Goal: Register for event/course

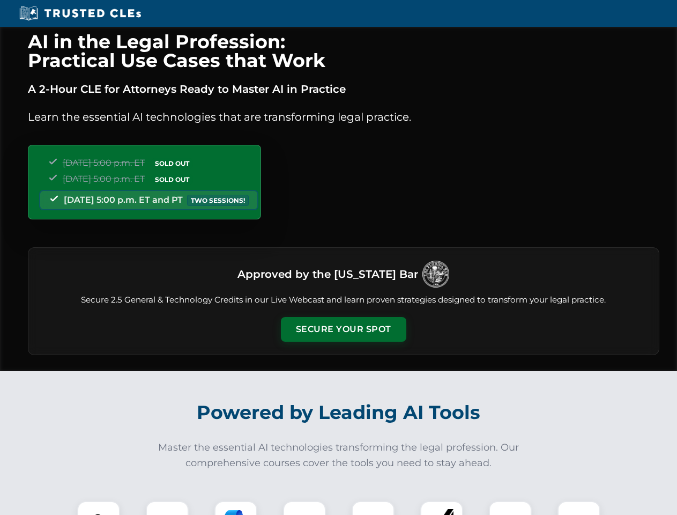
click at [343, 329] on button "Secure Your Spot" at bounding box center [343, 329] width 125 height 25
click at [99, 508] on img at bounding box center [98, 522] width 31 height 31
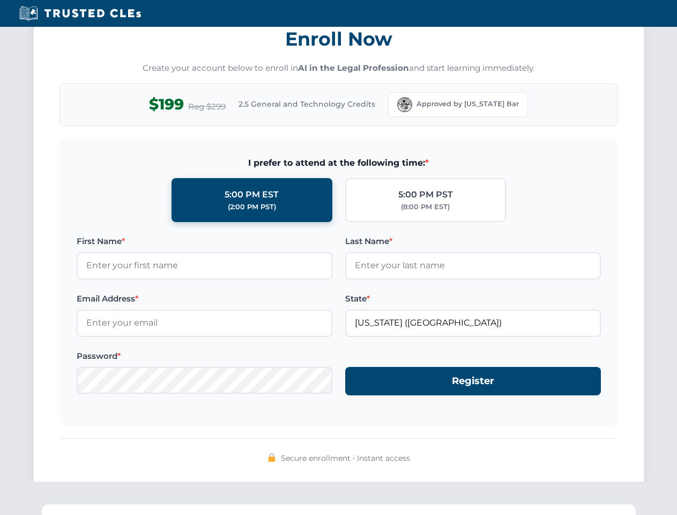
scroll to position [1052, 0]
